Goal: Information Seeking & Learning: Learn about a topic

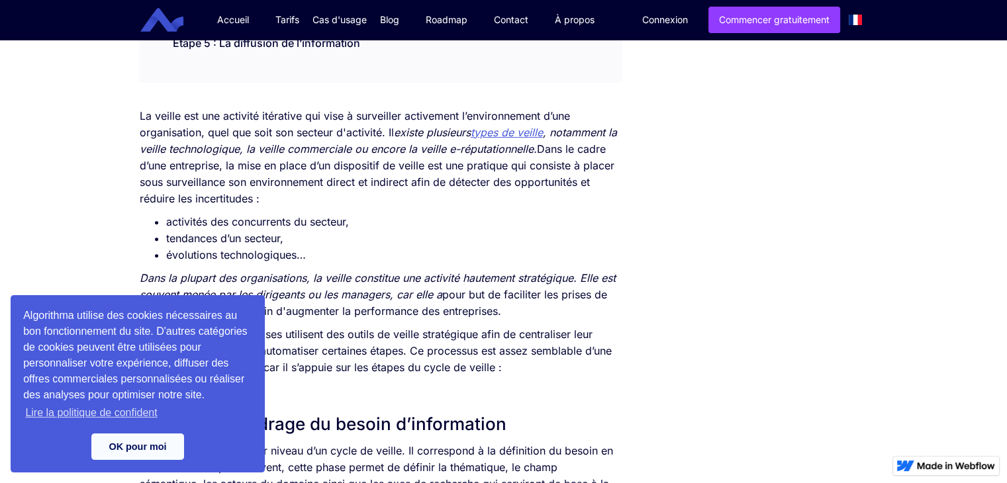
scroll to position [422, 0]
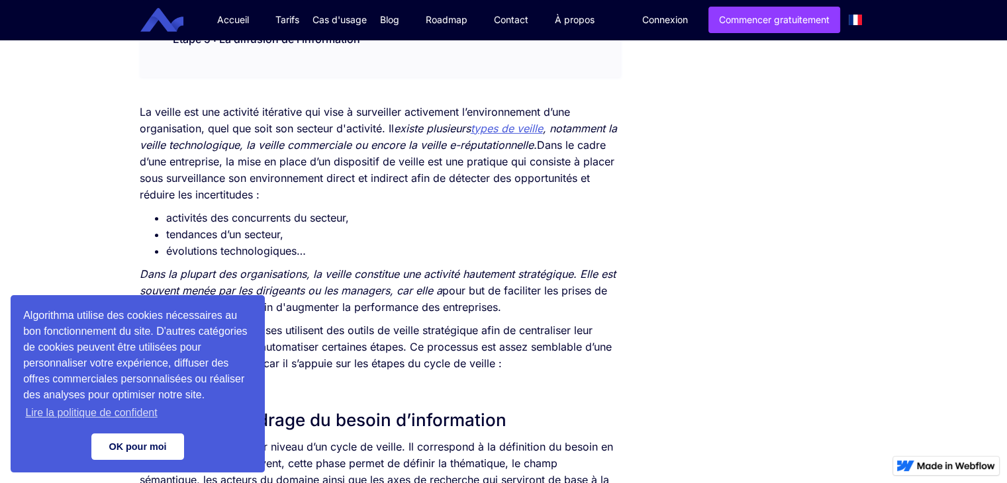
click at [135, 445] on link "OK pour moi" at bounding box center [137, 446] width 93 height 26
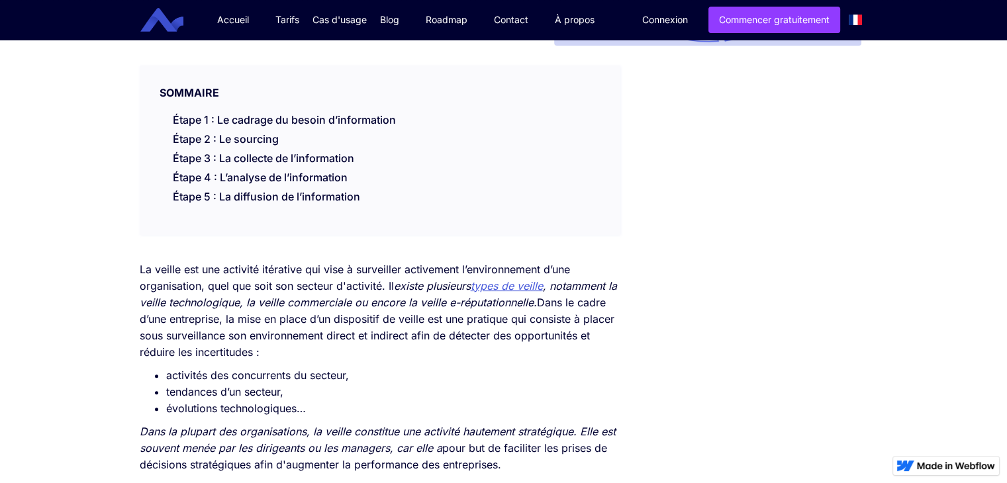
scroll to position [256, 0]
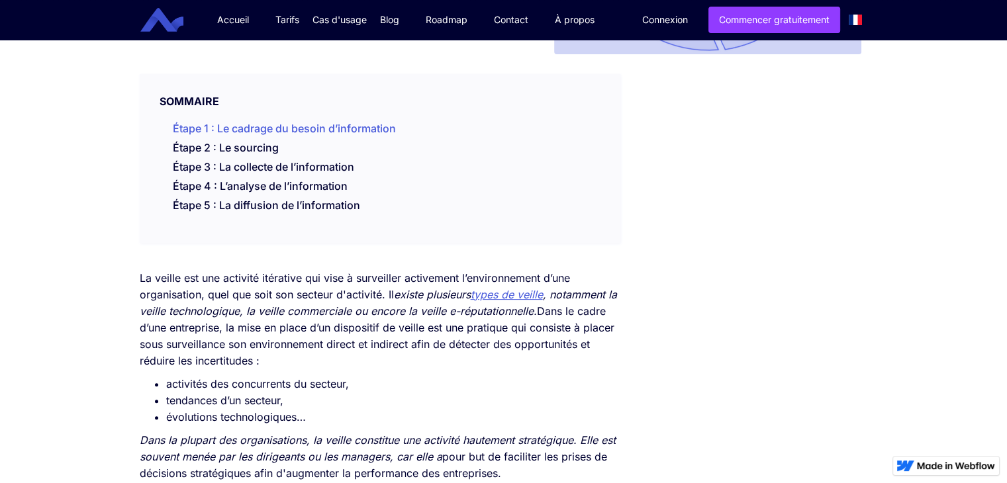
click at [208, 122] on link "Étape 1 : Le cadrage du besoin d’information" at bounding box center [284, 128] width 223 height 13
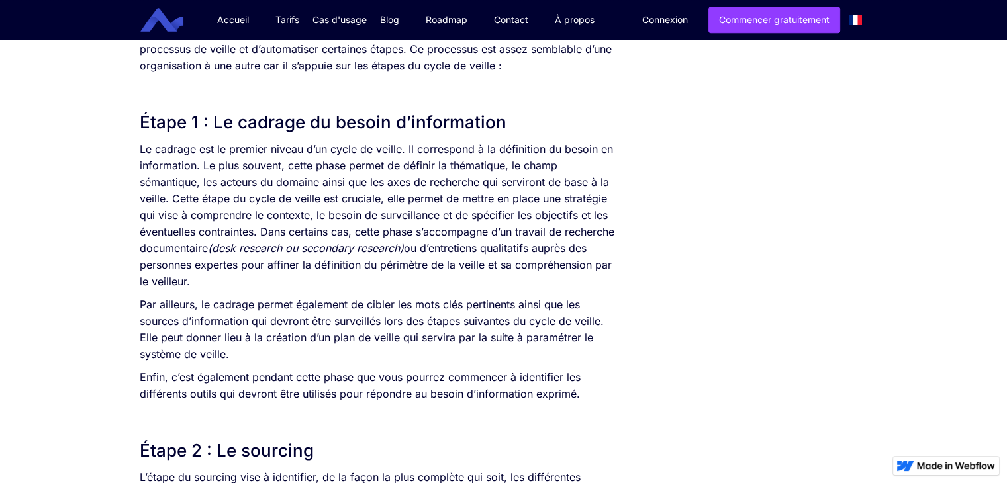
scroll to position [720, 0]
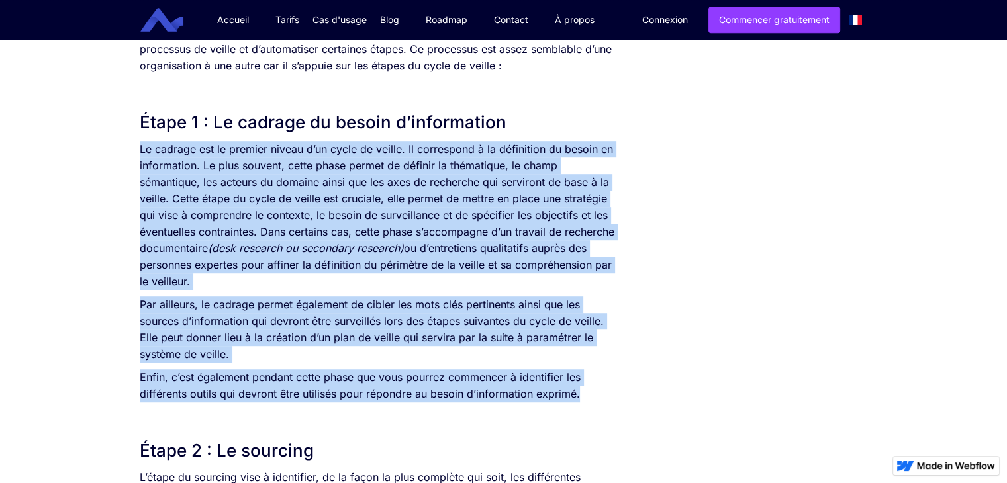
drag, startPoint x: 138, startPoint y: 149, endPoint x: 606, endPoint y: 394, distance: 528.7
copy div "Lo ipsumdo sit am consect adipis e’se doeiu te incidi. Ut laboreetdo m al enima…"
click at [417, 208] on p "Le cadrage est le premier niveau d’un cycle de veille. Il correspond à la défin…" at bounding box center [380, 215] width 481 height 149
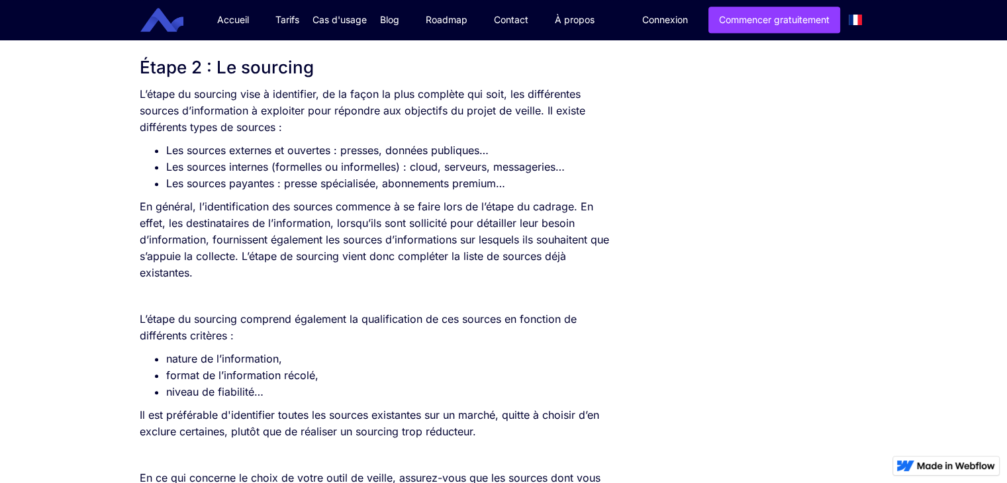
scroll to position [1104, 0]
click at [140, 91] on p "L’étape du sourcing vise à identifier, de la façon la plus complète qui soit, l…" at bounding box center [380, 110] width 481 height 50
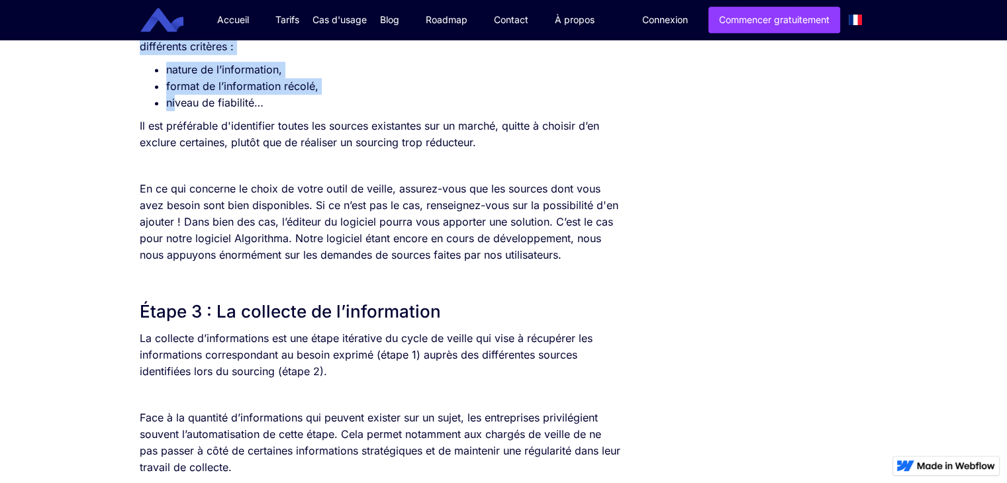
scroll to position [1408, 0]
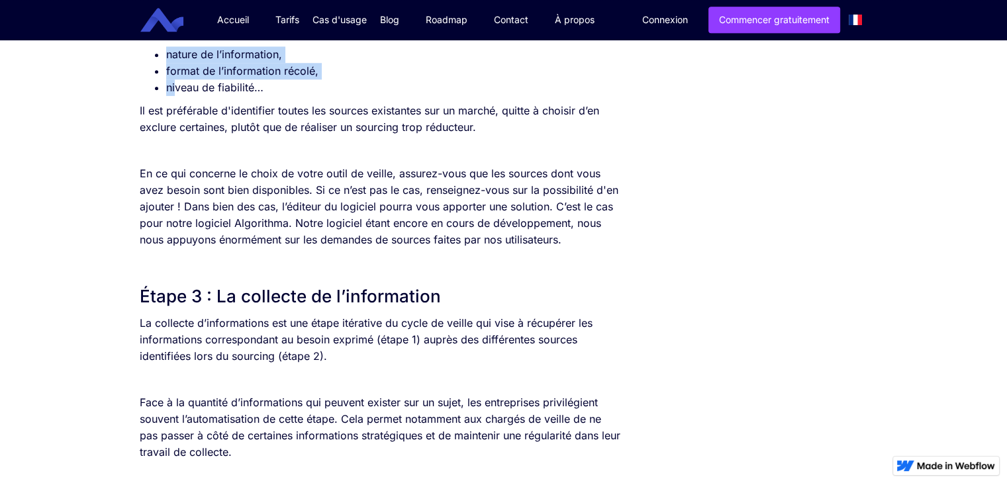
drag, startPoint x: 139, startPoint y: 87, endPoint x: 587, endPoint y: 248, distance: 476.0
copy div "L’ipsum do sitametc adip e seddoeiusm, te in utlab et dolo magnaali eni admi, v…"
